Goal: Transaction & Acquisition: Purchase product/service

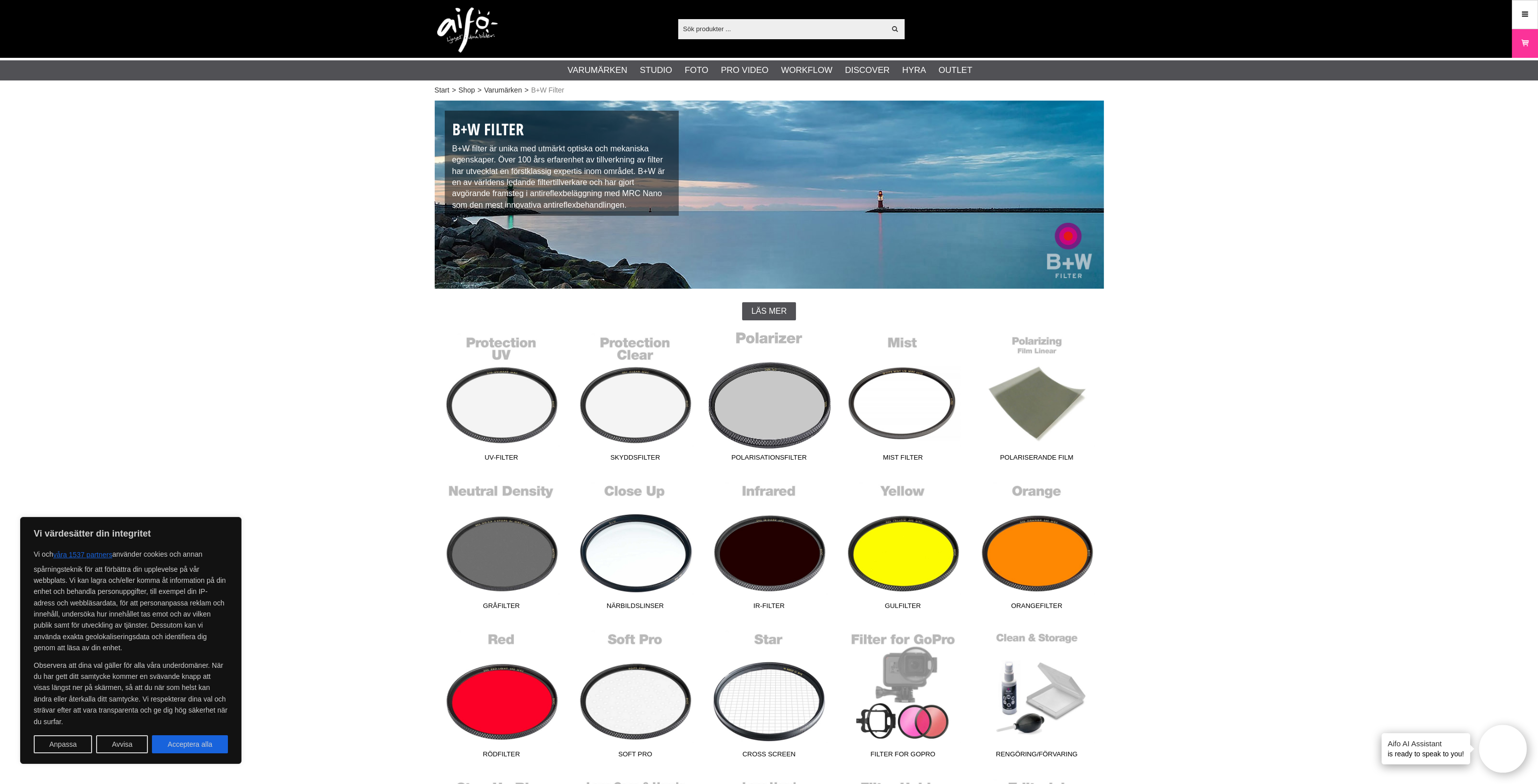
click at [771, 396] on link "Polarisationsfilter" at bounding box center [769, 398] width 134 height 136
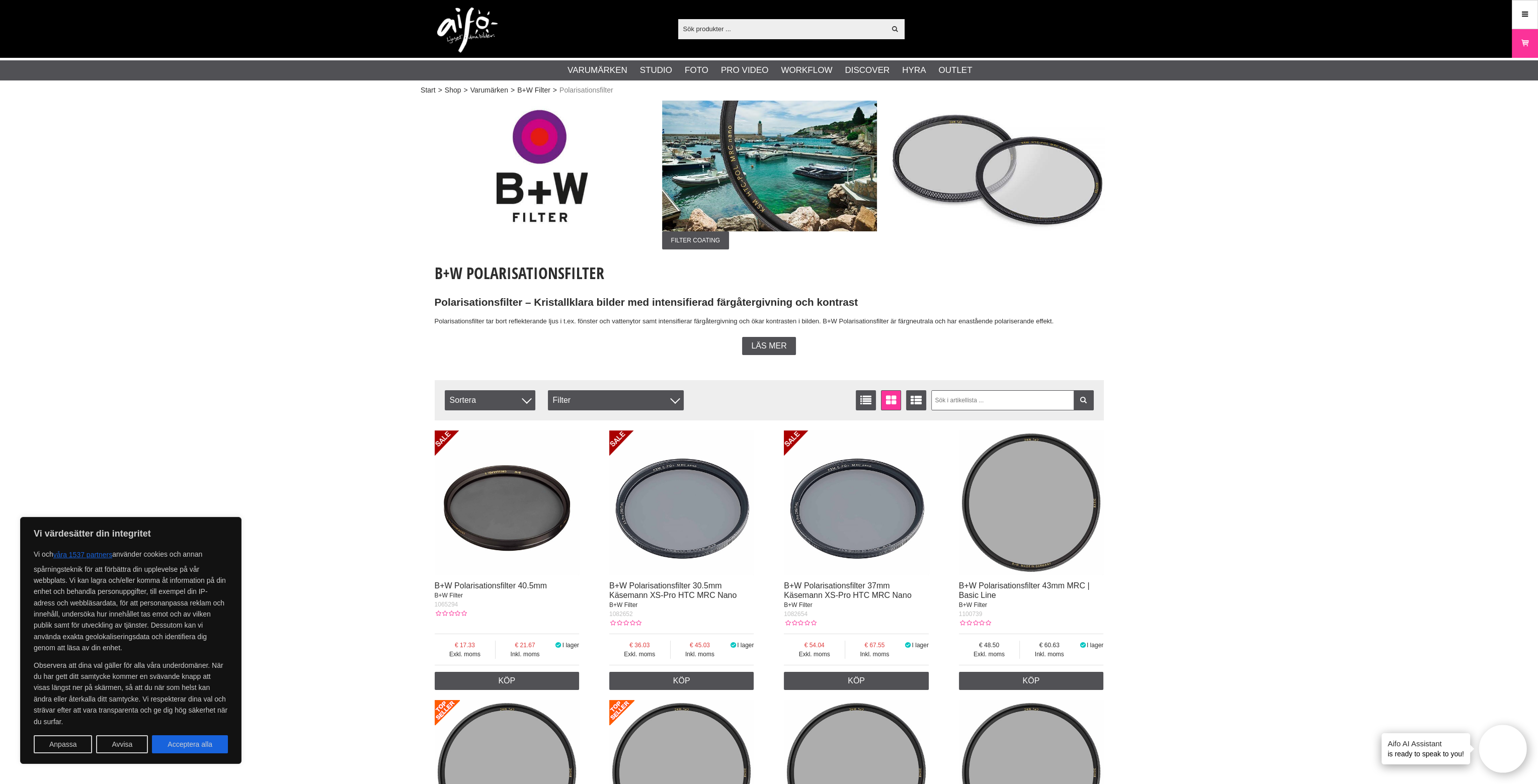
click at [772, 354] on div "Läs mer" at bounding box center [769, 346] width 54 height 18
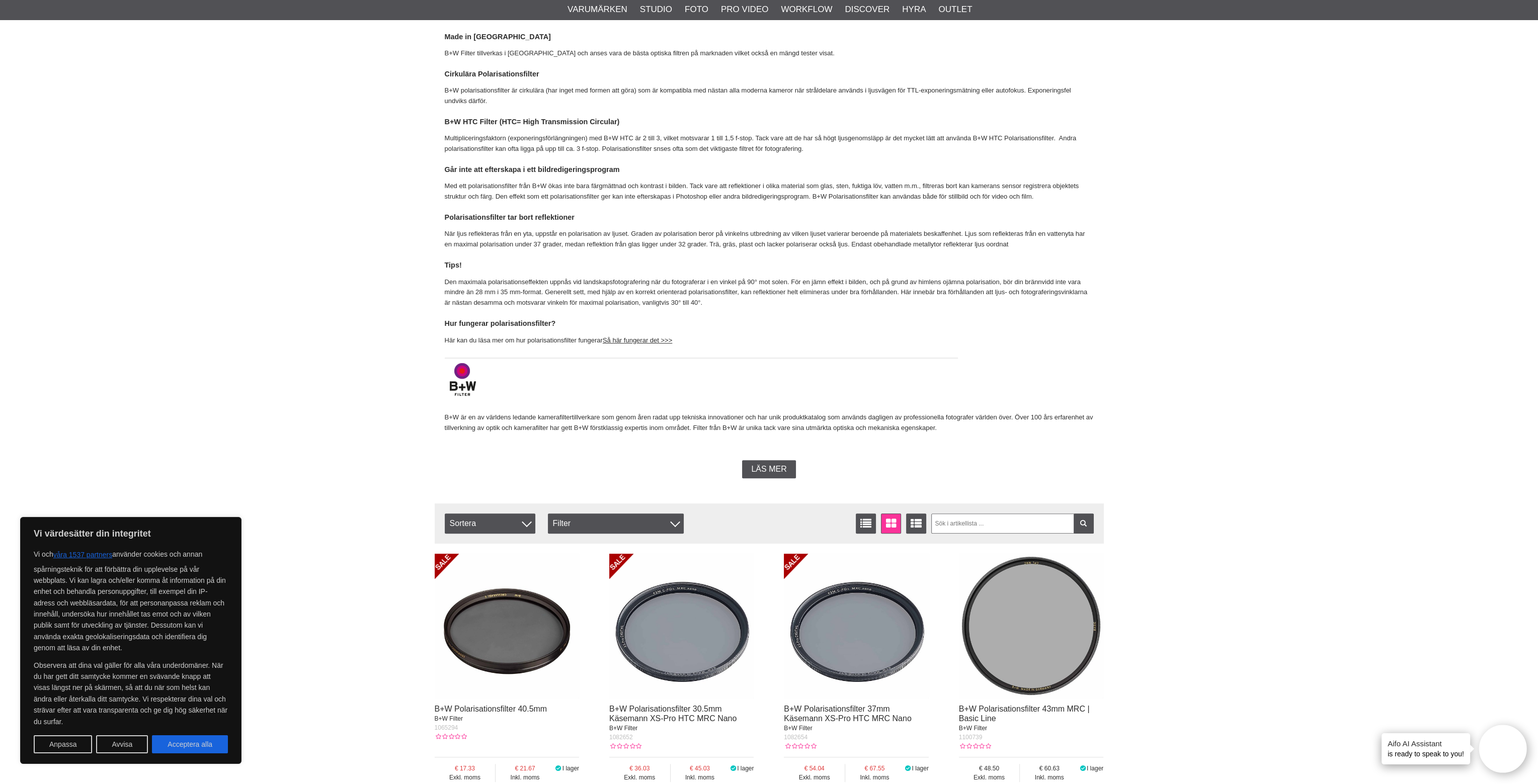
scroll to position [654, 0]
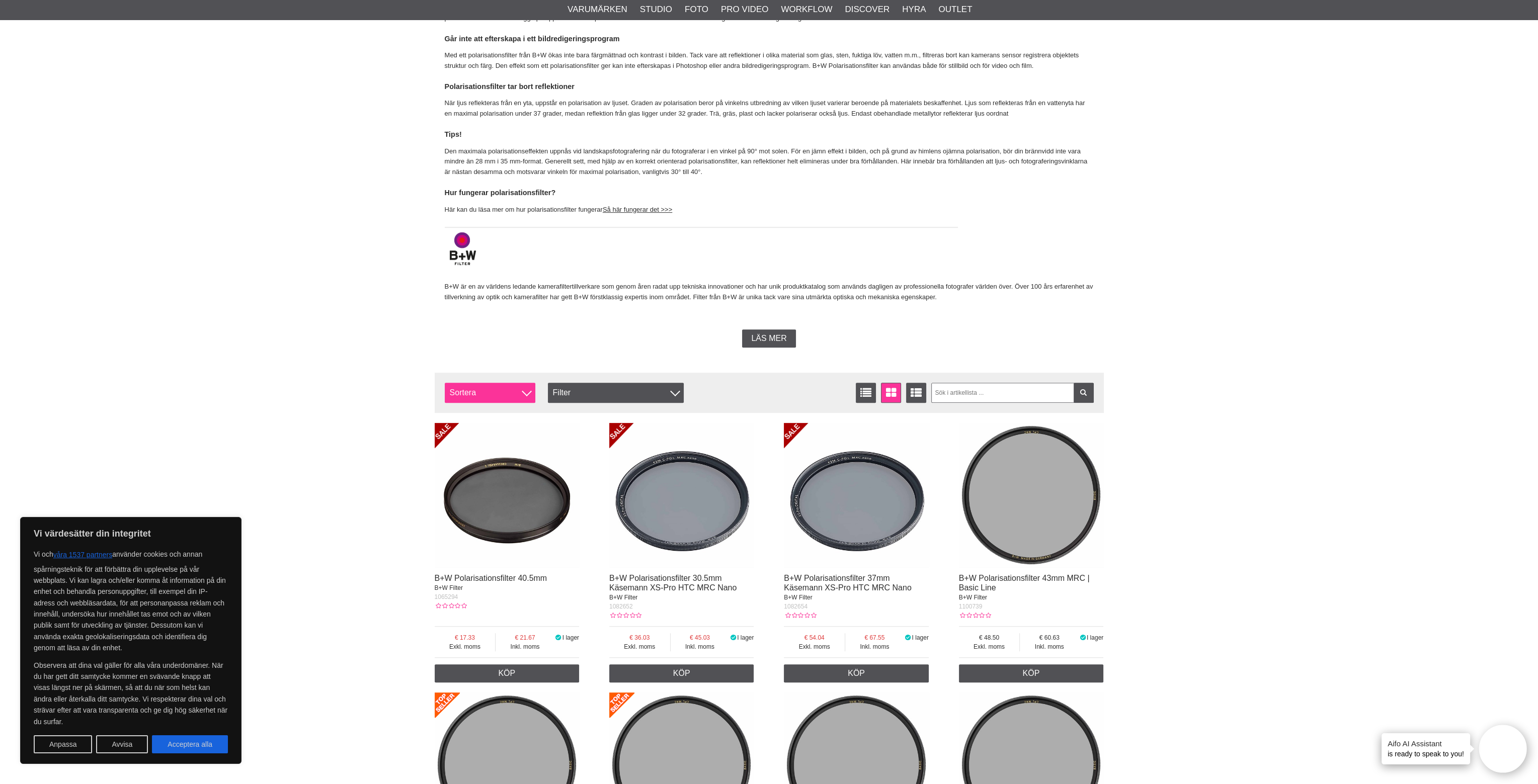
click at [519, 395] on span "Sortera" at bounding box center [490, 392] width 91 height 20
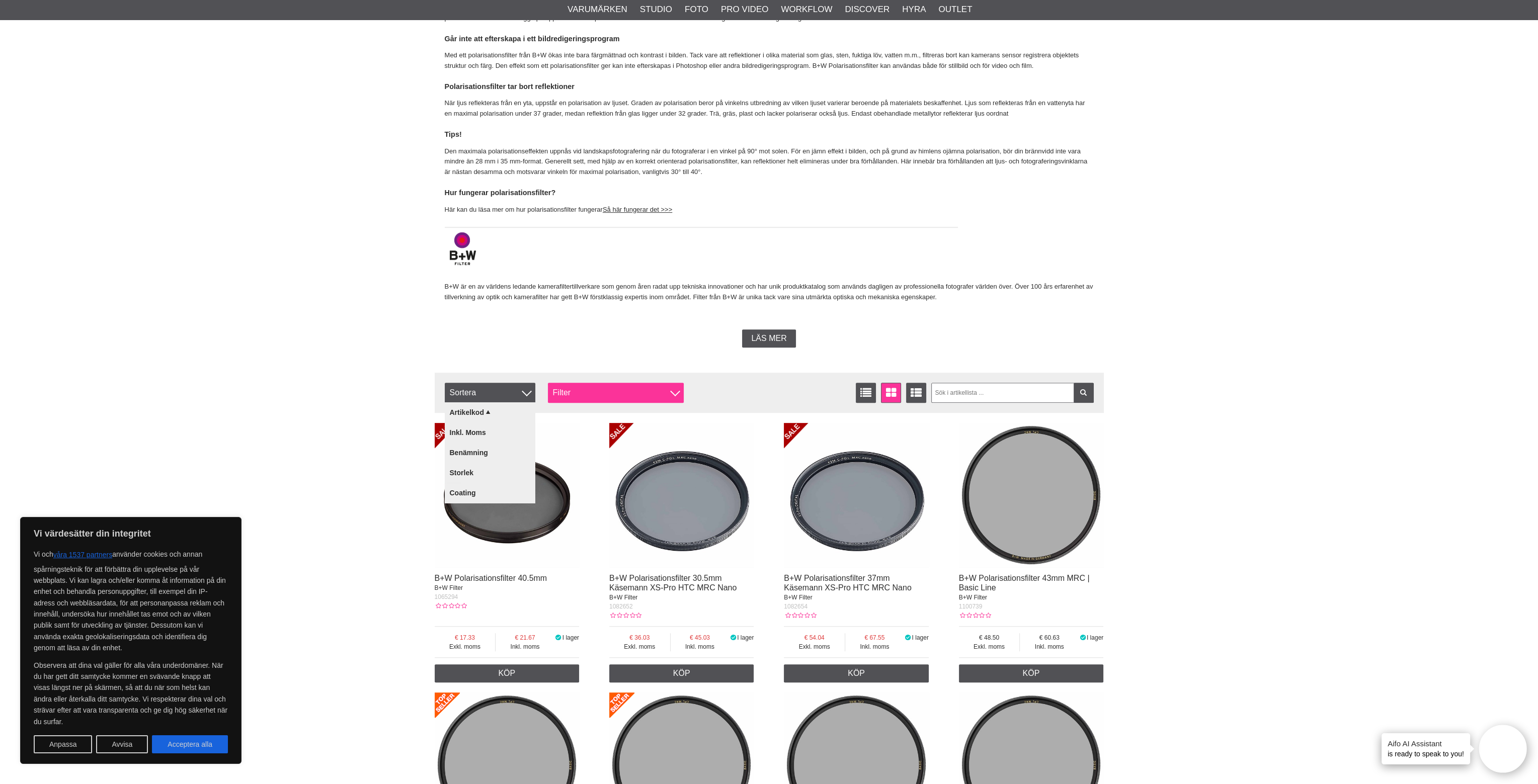
click at [616, 389] on div "Filter" at bounding box center [616, 392] width 136 height 20
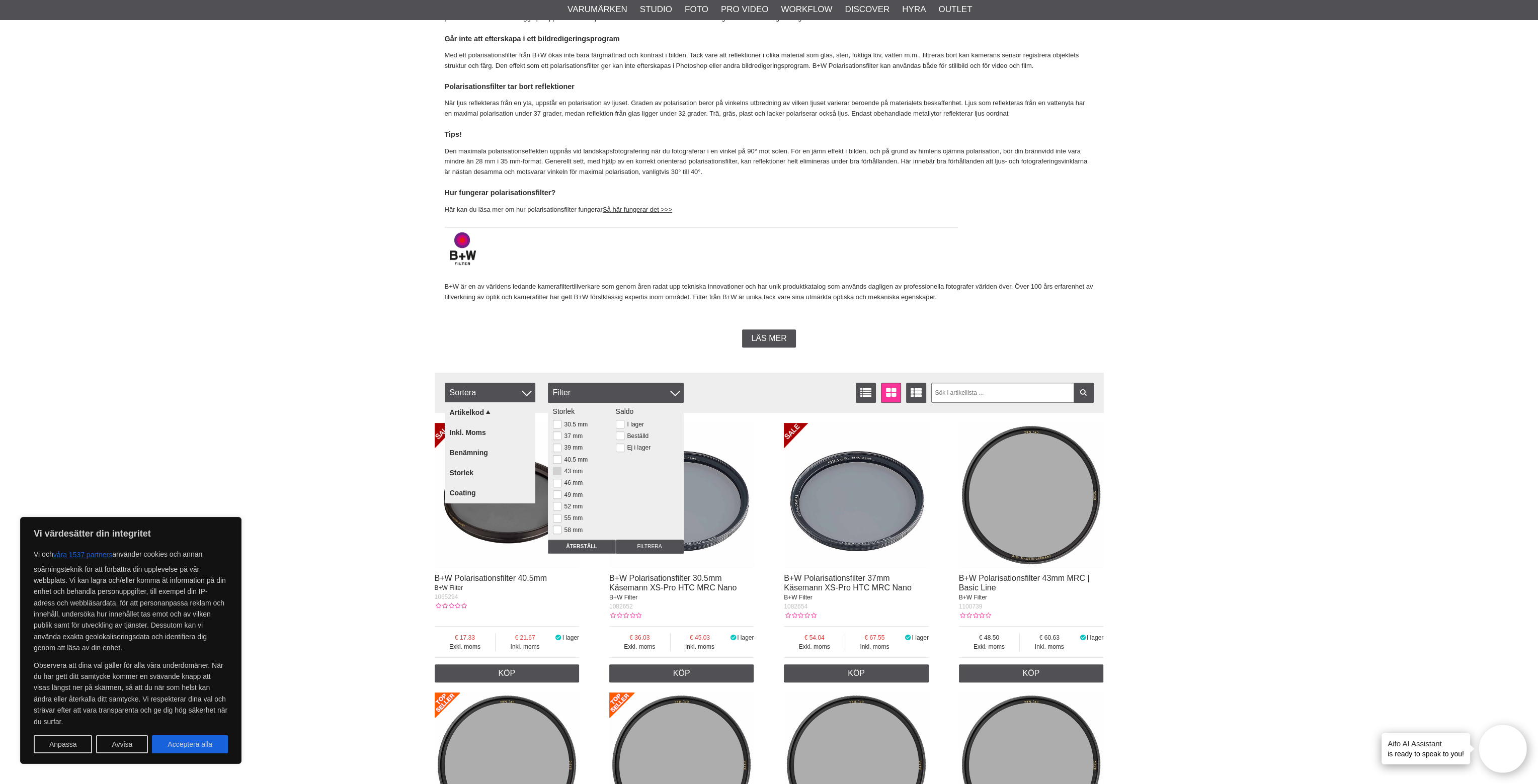
click at [560, 469] on button at bounding box center [557, 471] width 8 height 8
click at [649, 547] on input "Filtrera" at bounding box center [650, 547] width 68 height 14
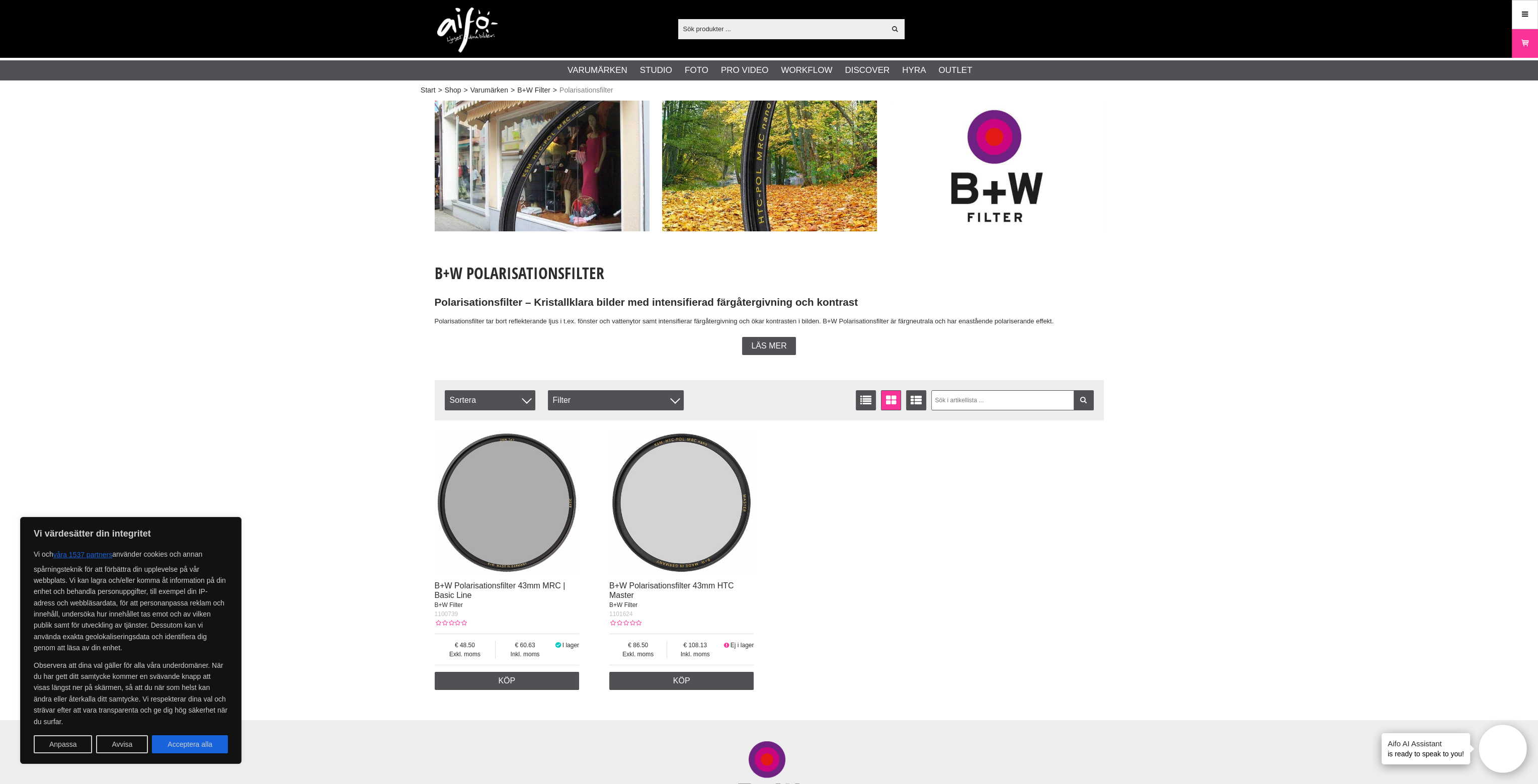
click at [694, 517] on img at bounding box center [682, 503] width 145 height 145
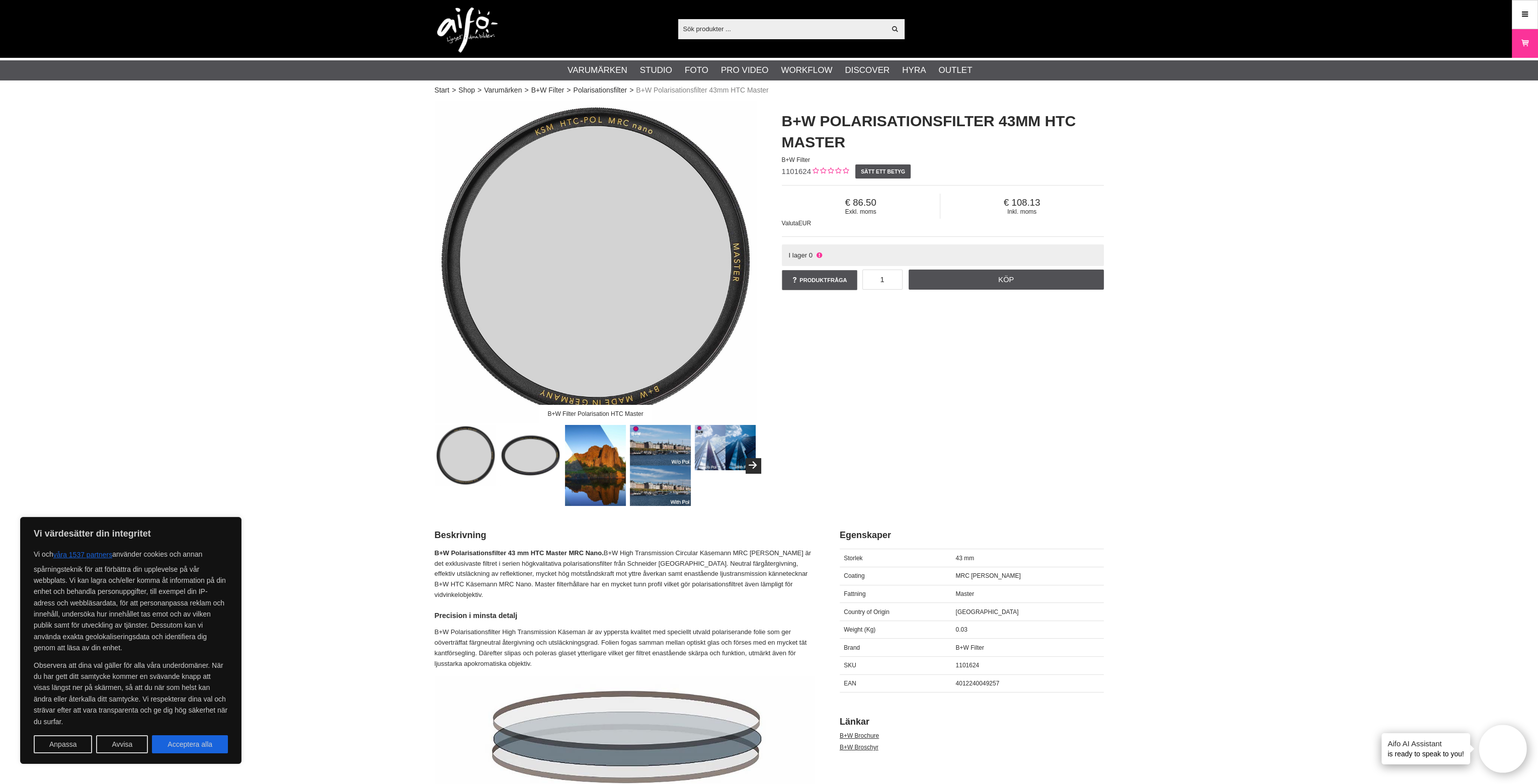
click at [641, 451] on img at bounding box center [661, 466] width 61 height 81
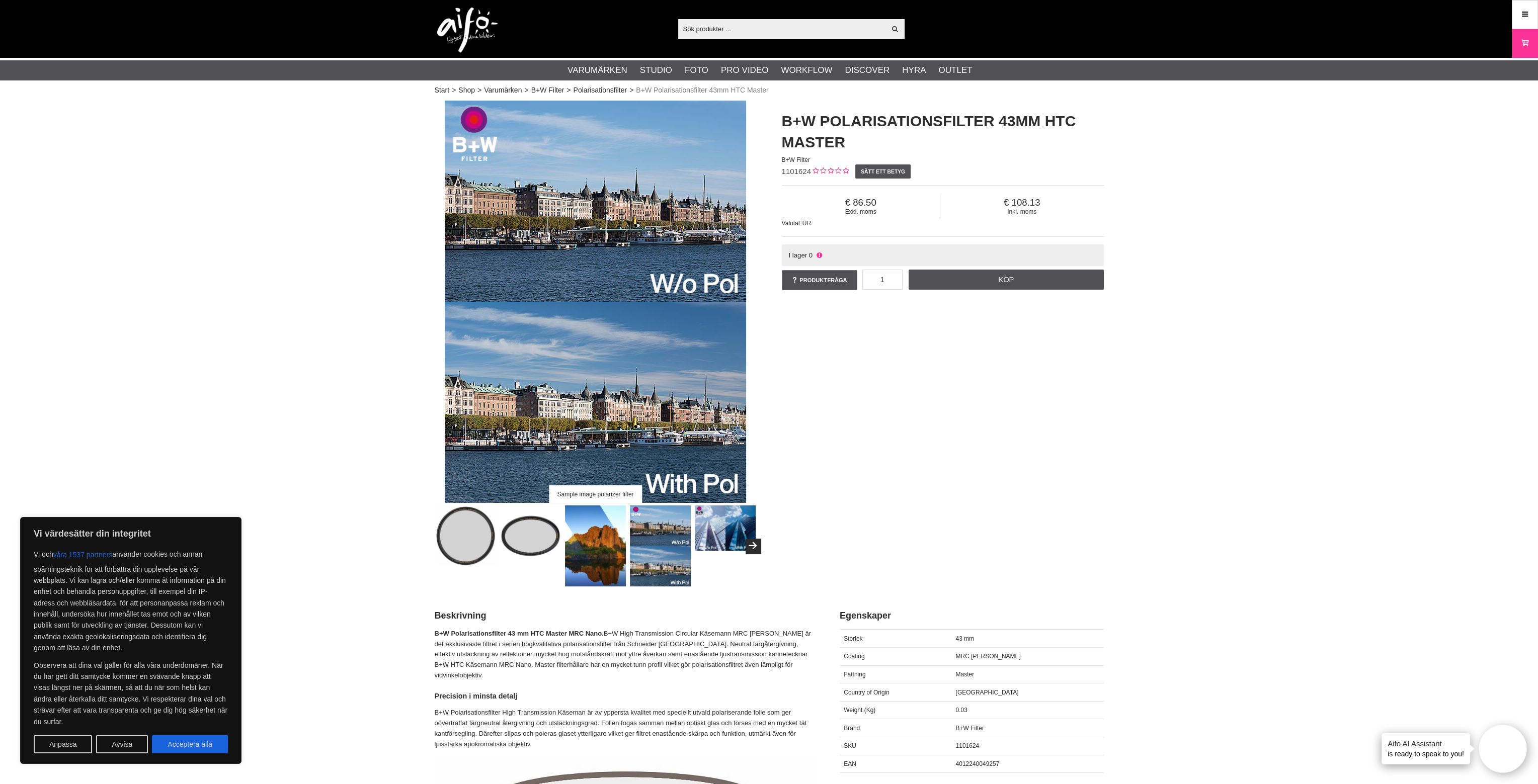
click at [727, 528] on img at bounding box center [726, 528] width 61 height 45
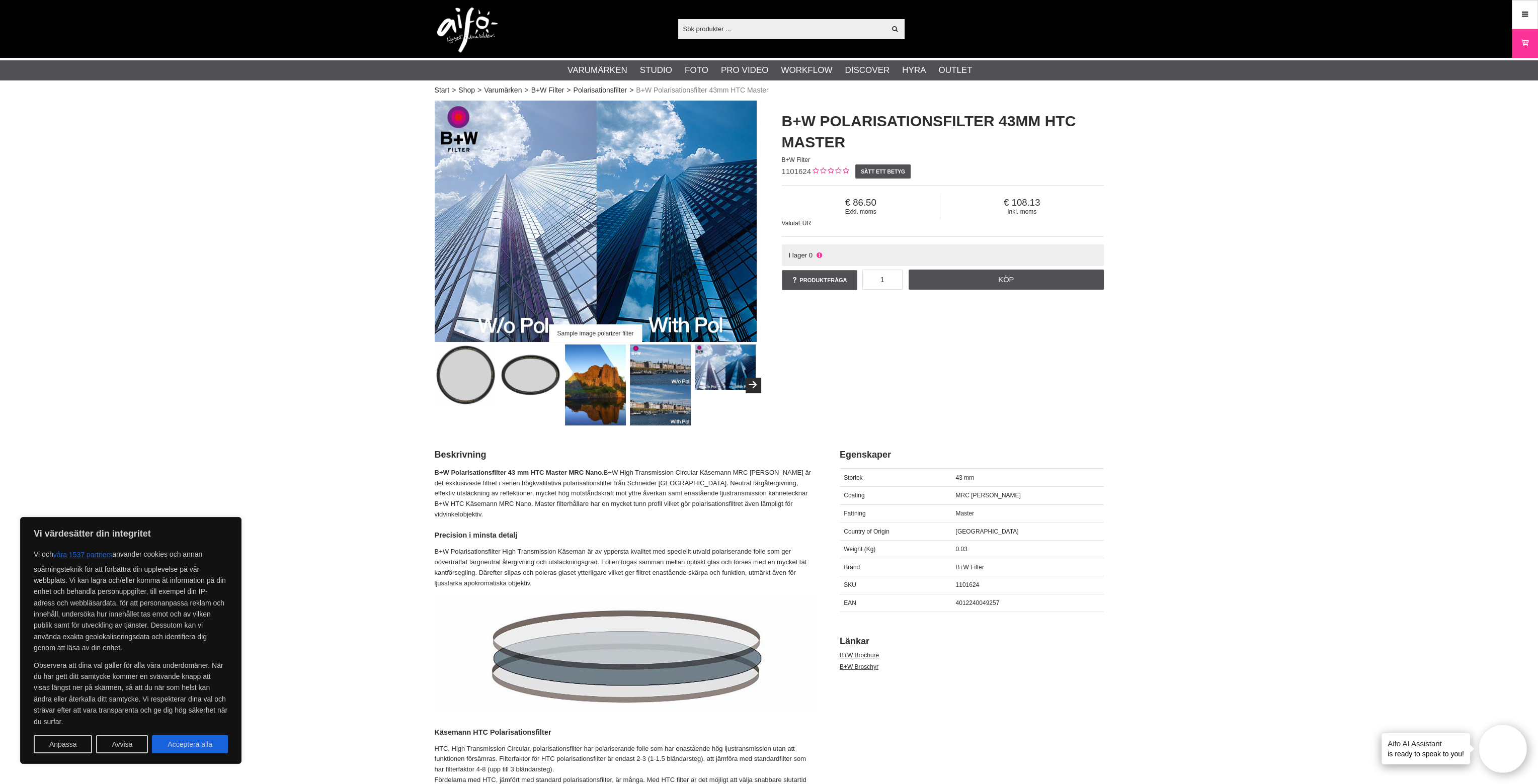
click at [593, 410] on img at bounding box center [595, 385] width 61 height 81
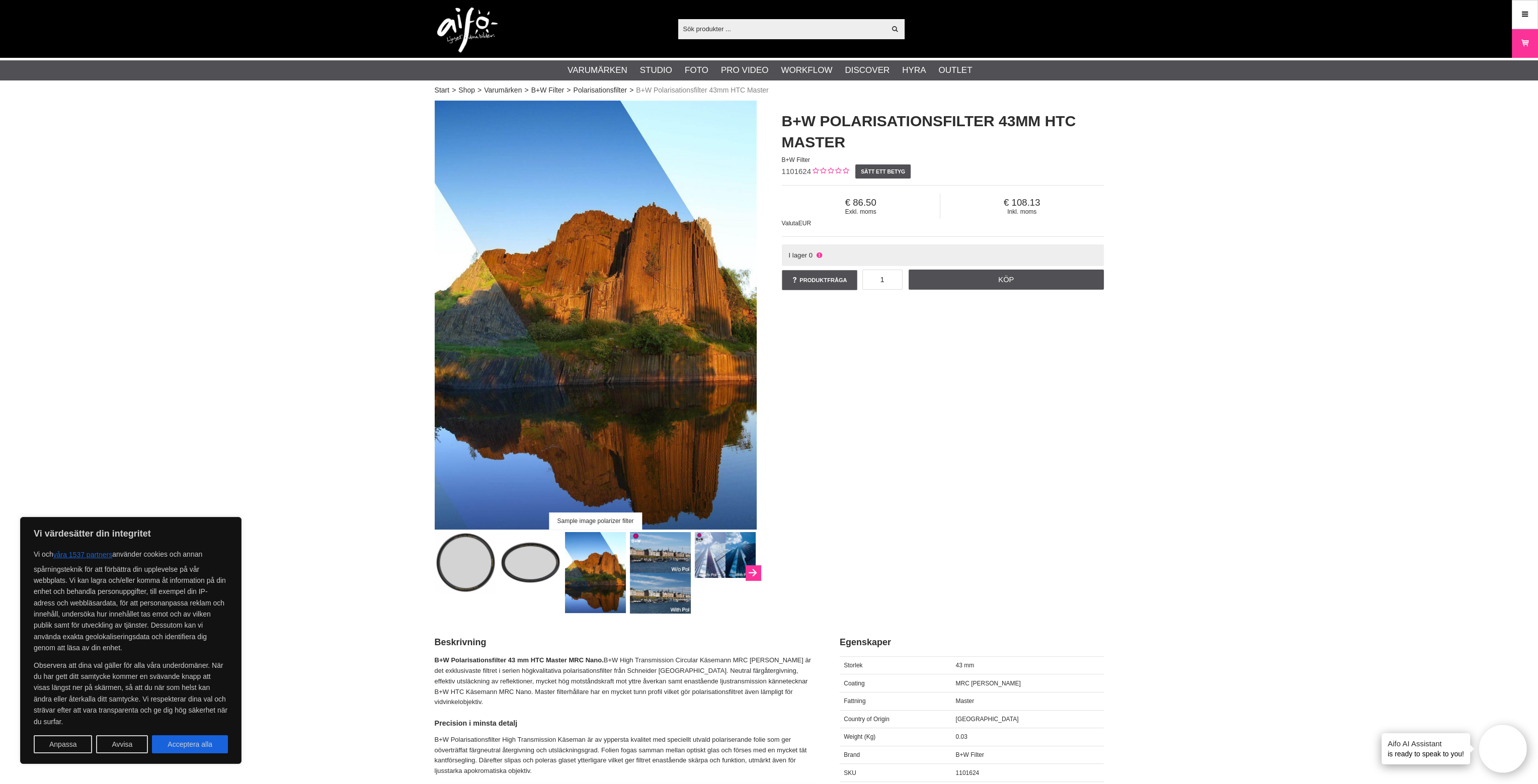
click at [756, 574] on button "Next" at bounding box center [753, 573] width 15 height 15
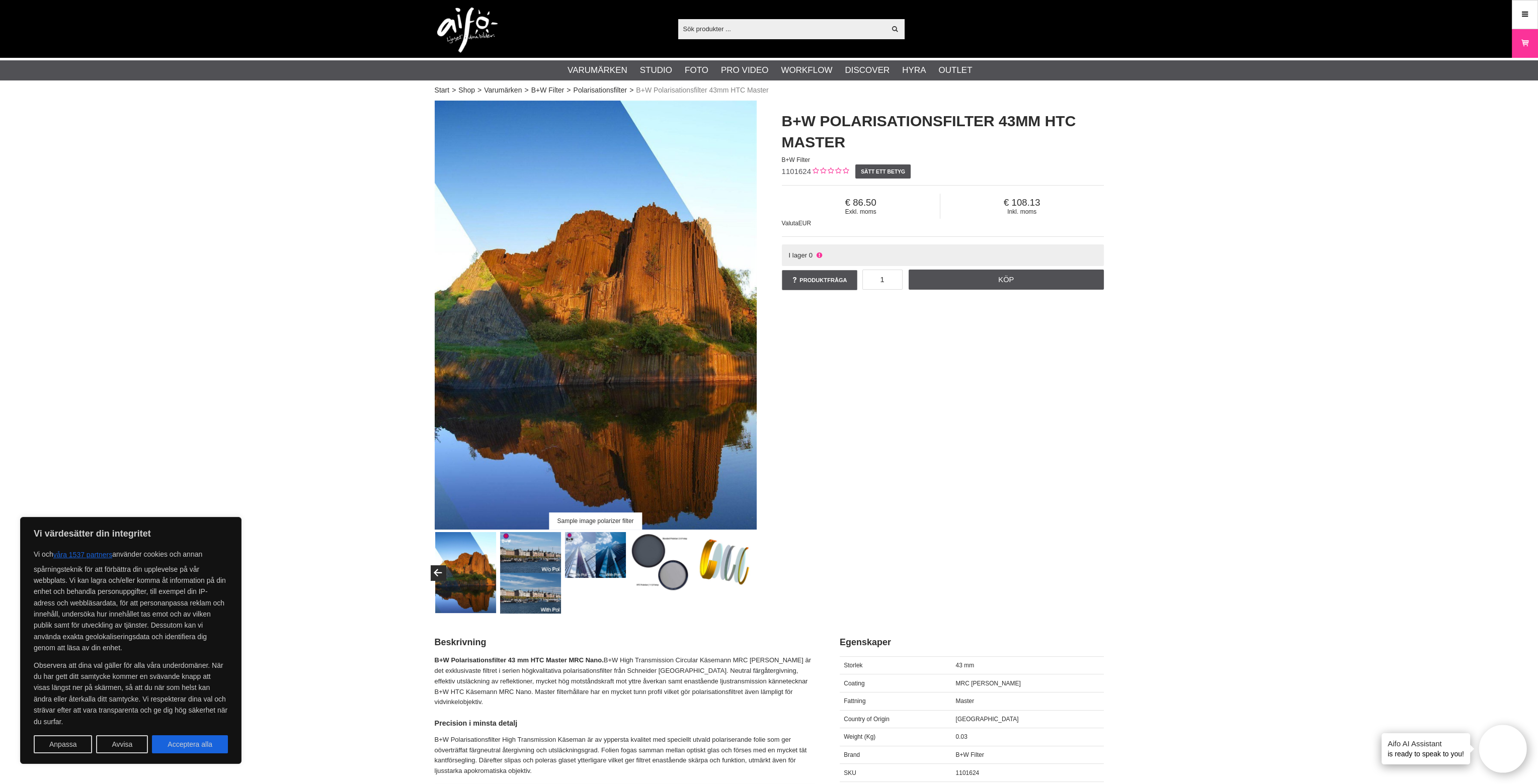
click at [665, 558] on img at bounding box center [661, 563] width 61 height 61
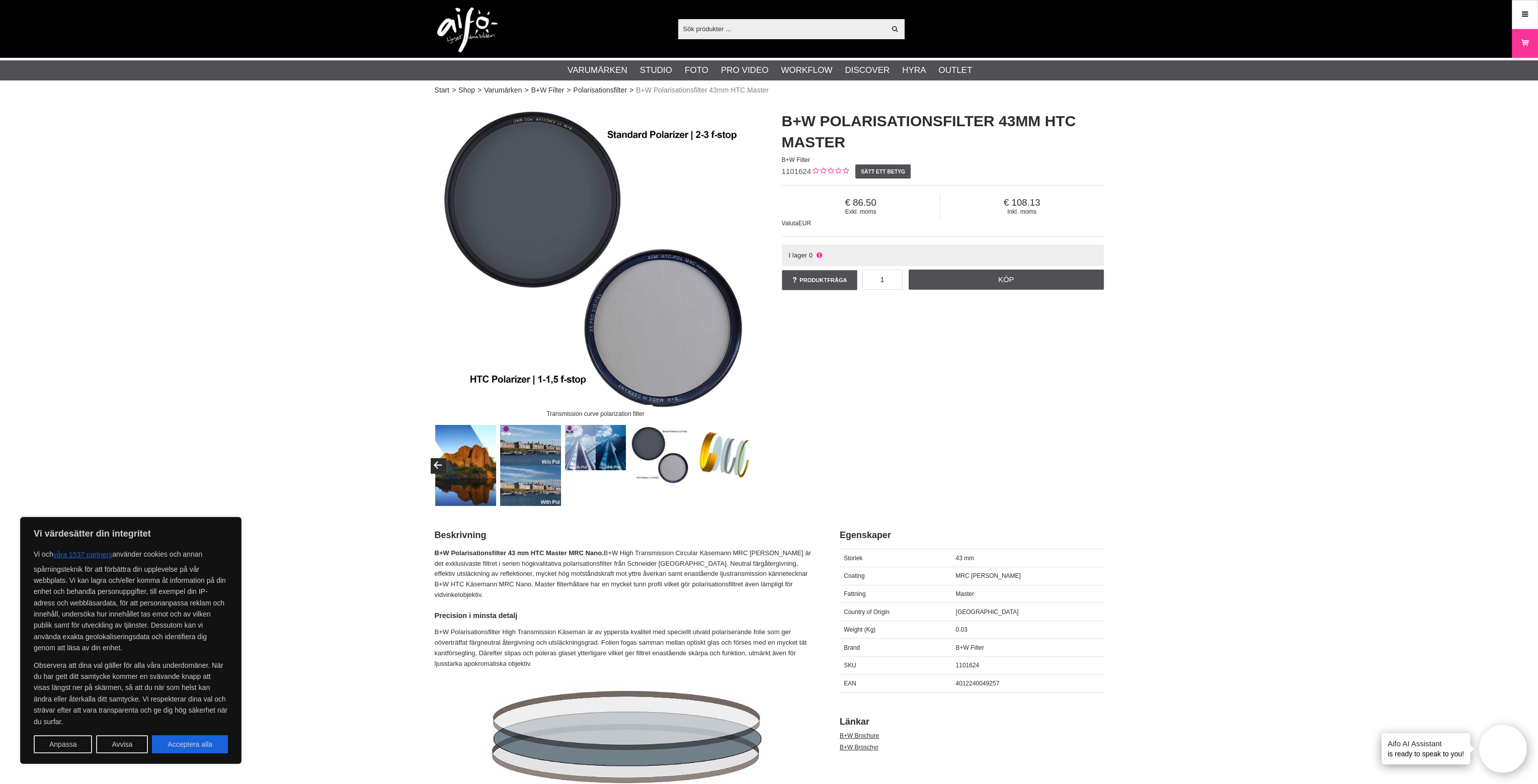
click at [750, 462] on img at bounding box center [726, 456] width 61 height 61
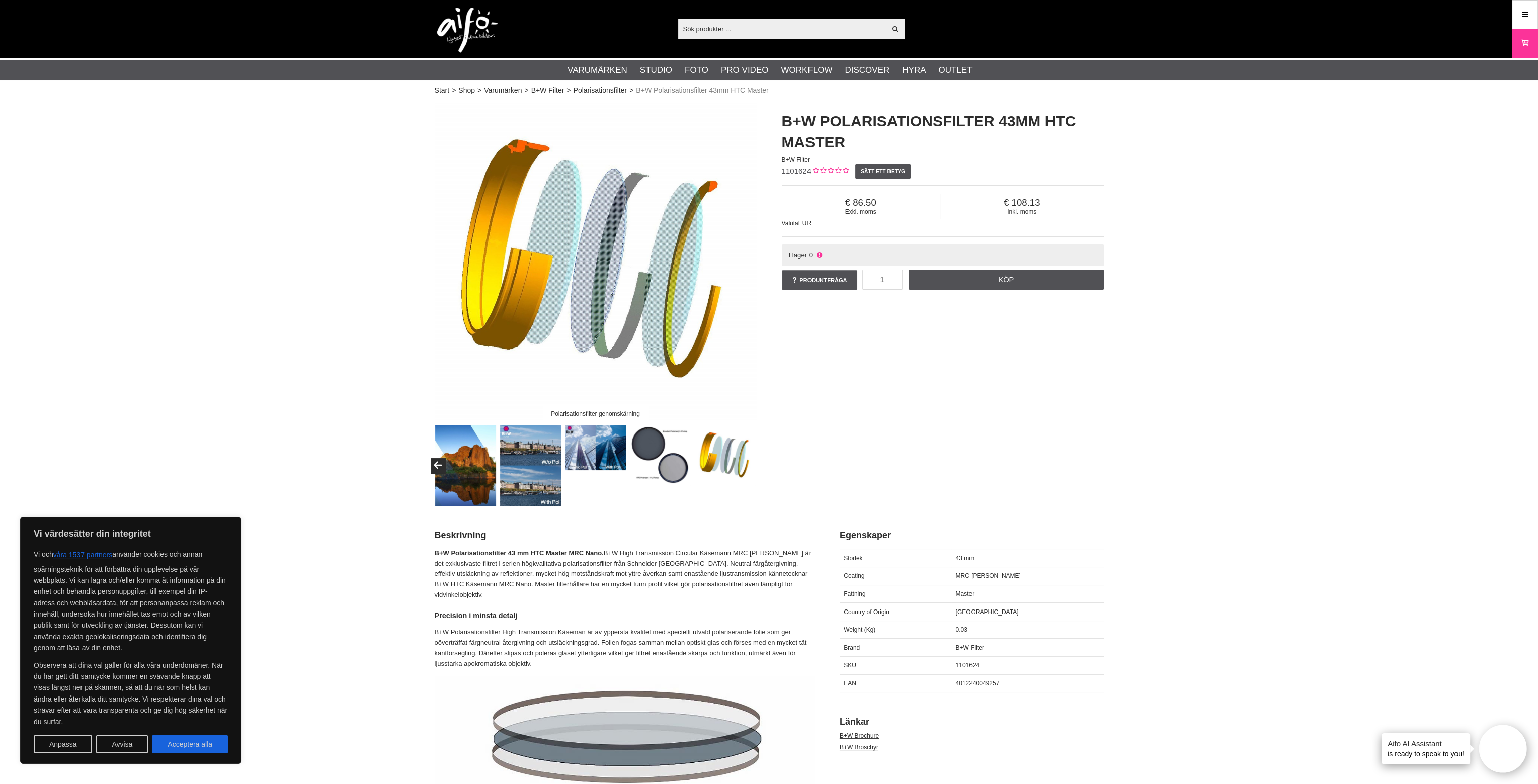
drag, startPoint x: 645, startPoint y: 456, endPoint x: 557, endPoint y: 452, distance: 88.1
click at [645, 456] on img at bounding box center [661, 456] width 61 height 61
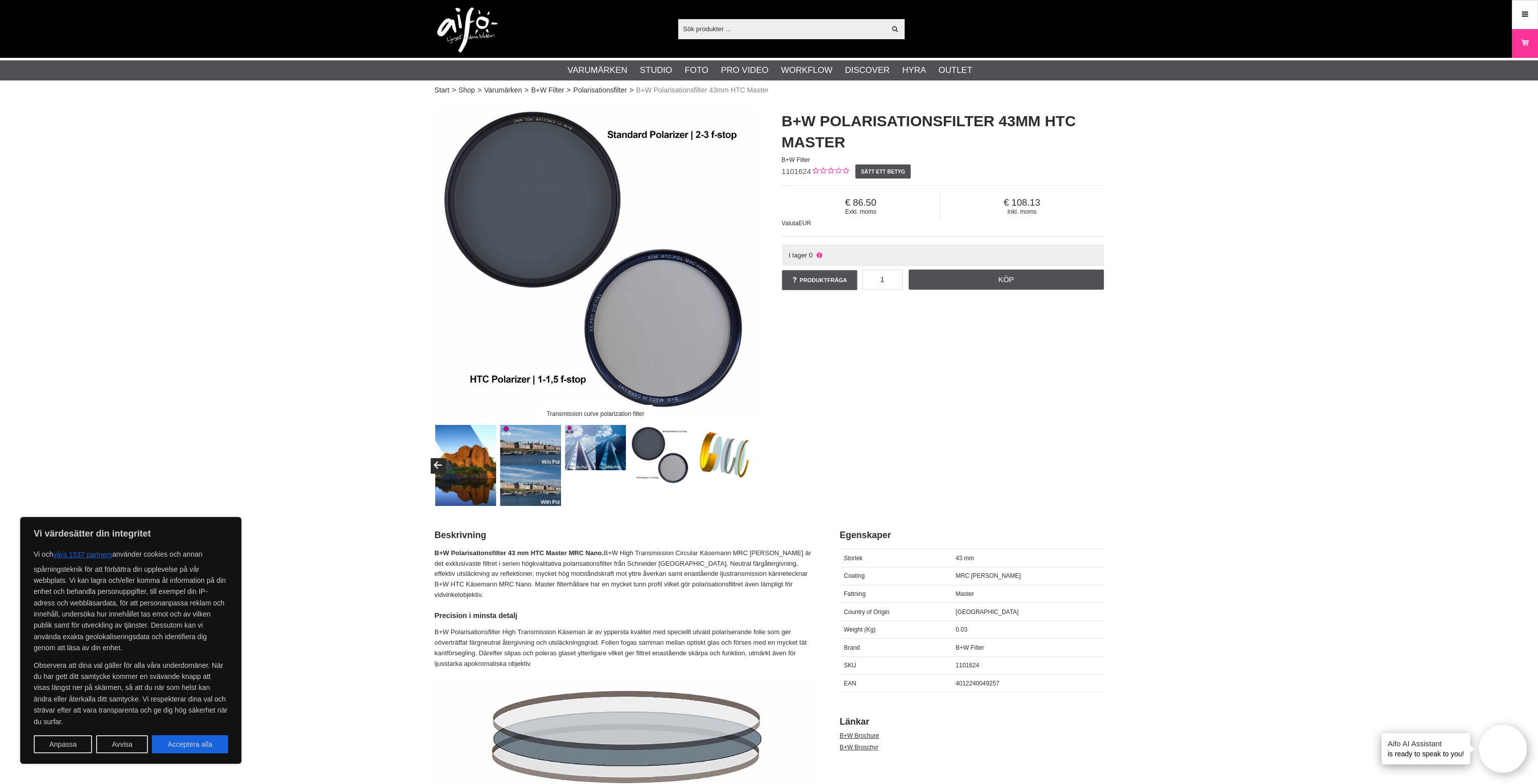
click at [548, 453] on img at bounding box center [531, 466] width 61 height 81
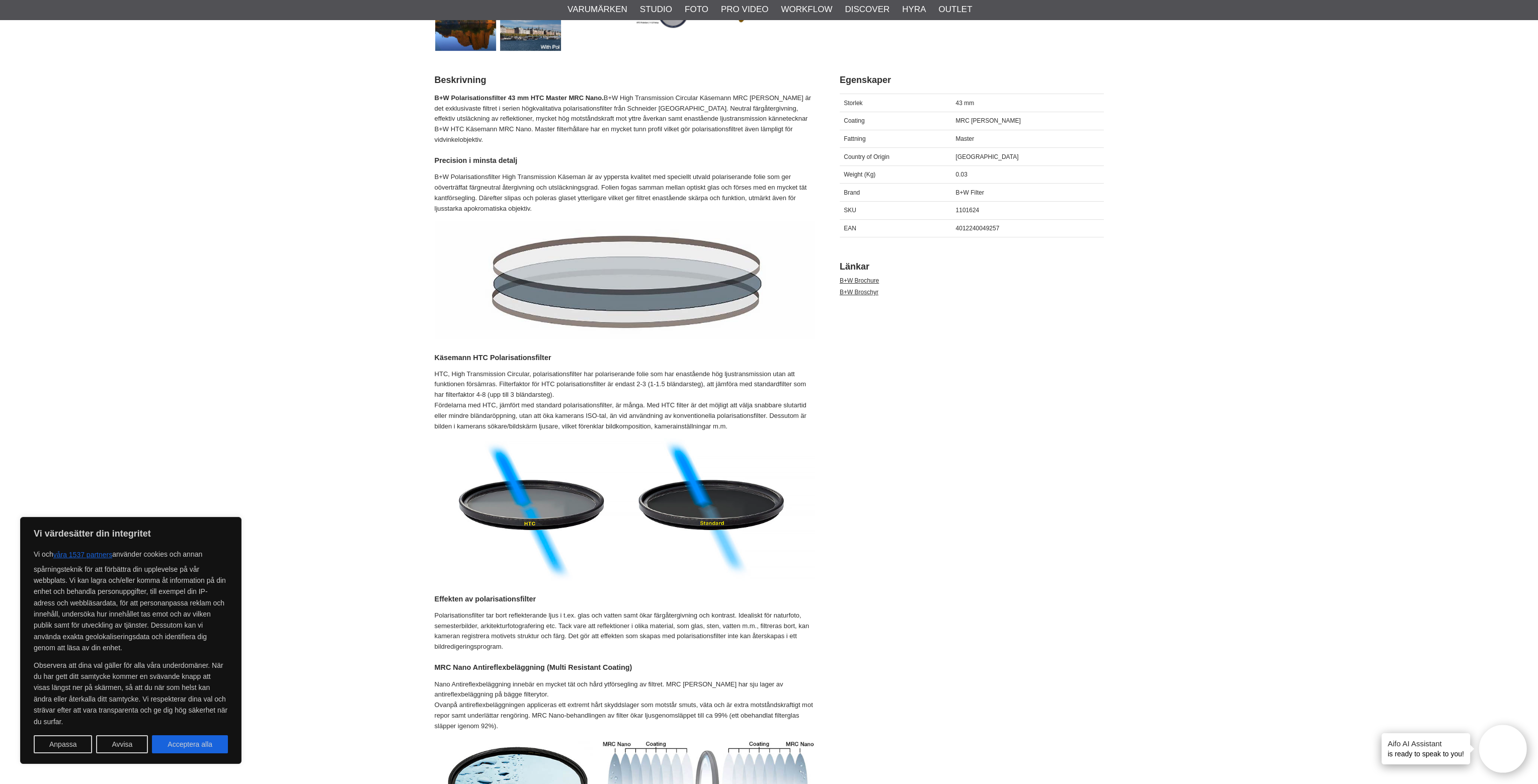
scroll to position [553, 0]
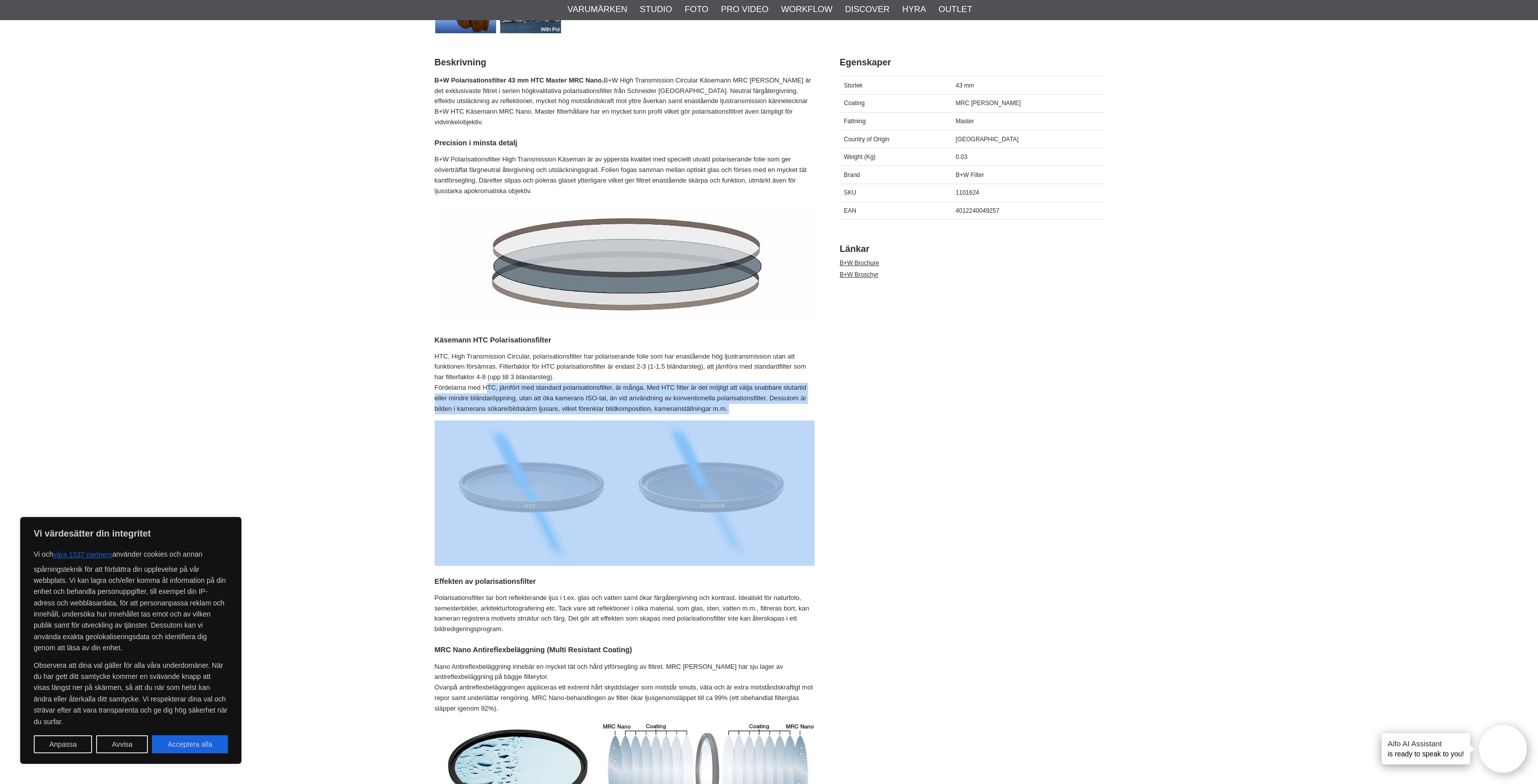
drag, startPoint x: 488, startPoint y: 379, endPoint x: 636, endPoint y: 404, distance: 150.1
click at [634, 405] on div "B+W Polarisationsfilter 43 mm HTC Master MRC Nano. B+W High Transmission Circul…" at bounding box center [624, 772] width 380 height 1393
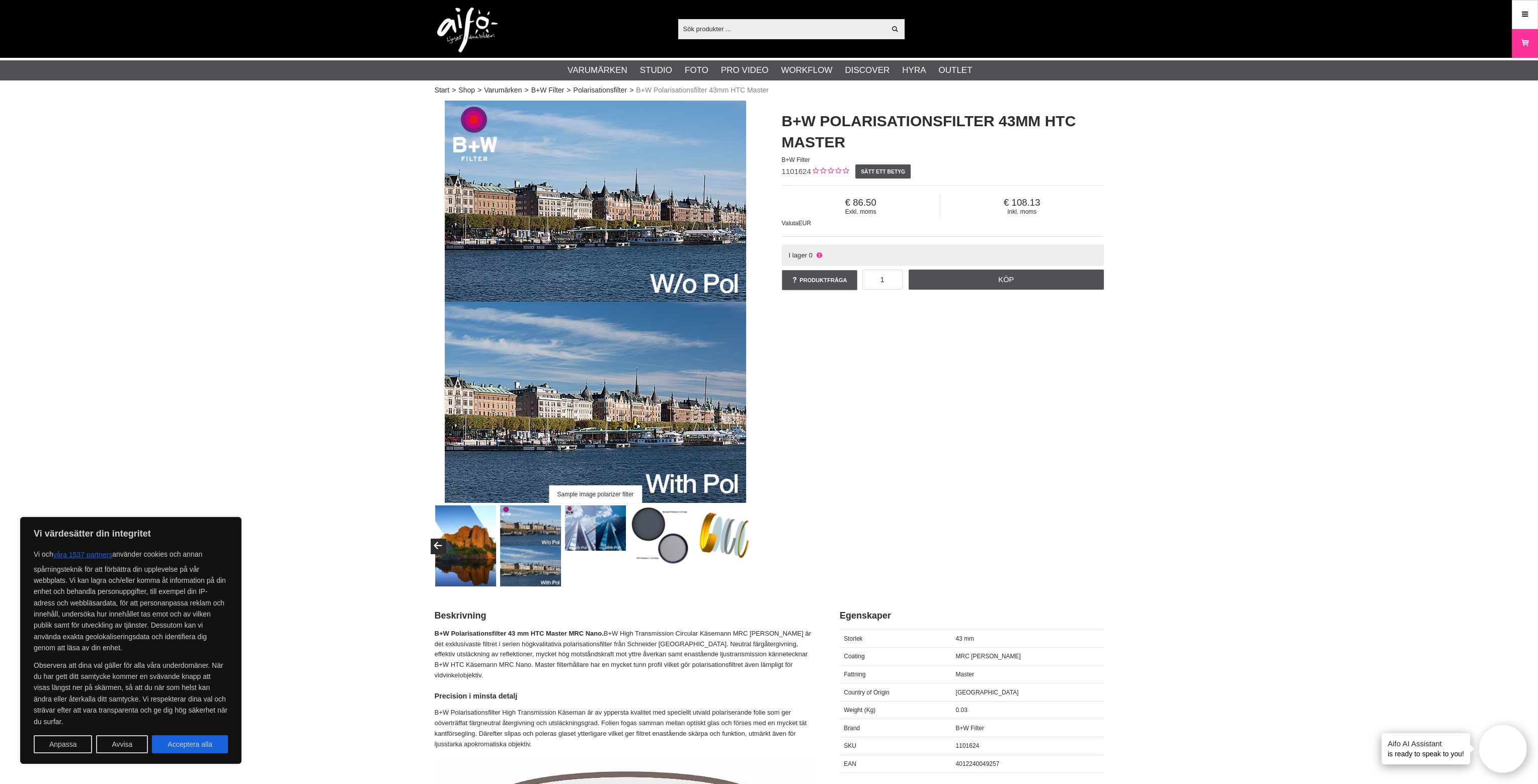
scroll to position [0, 0]
drag, startPoint x: 844, startPoint y: 145, endPoint x: 782, endPoint y: 115, distance: 68.9
click at [782, 115] on h1 "B+W Polarisationsfilter 43mm HTC Master" at bounding box center [943, 131] width 322 height 42
copy h1 "B+W Polarisationsfilter 43mm HTC Master"
